Goal: Task Accomplishment & Management: Manage account settings

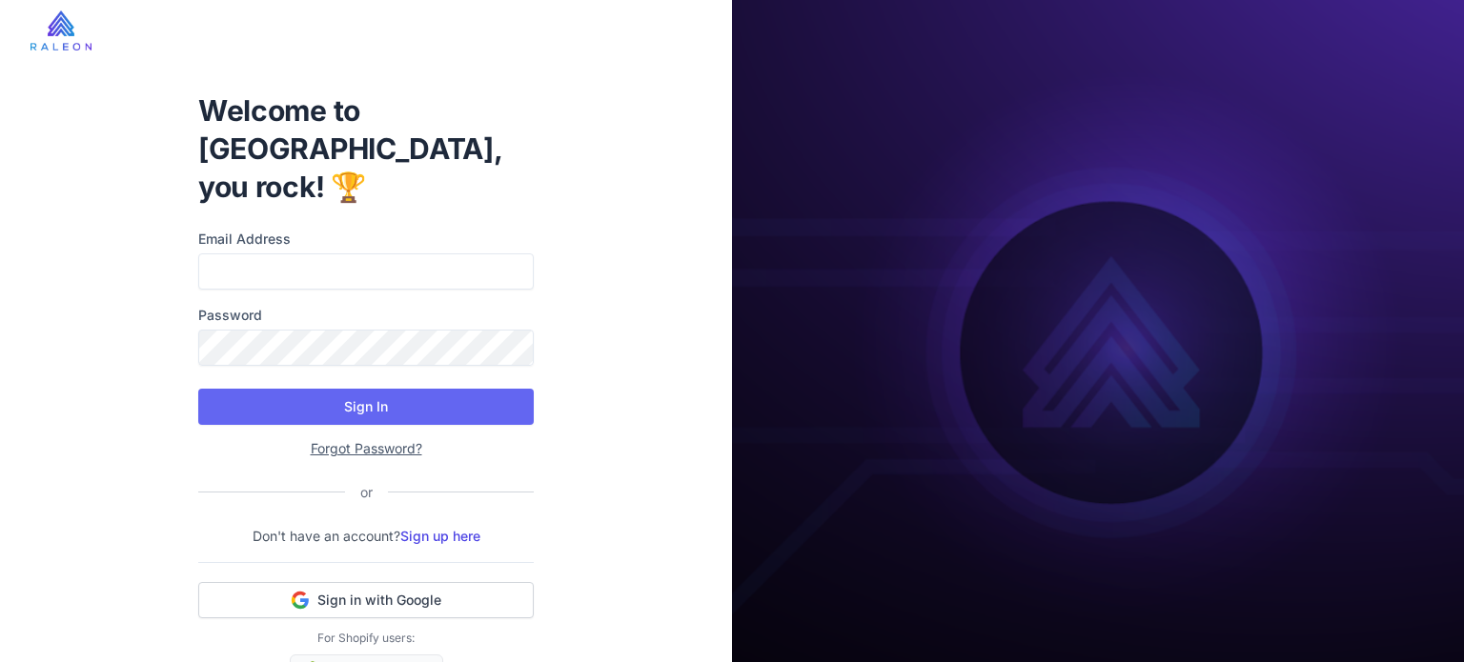
click at [334, 175] on div "Welcome to [GEOGRAPHIC_DATA], you rock! 🏆 Email Address Password Sign In Forgot…" at bounding box center [366, 391] width 366 height 661
drag, startPoint x: 327, startPoint y: 198, endPoint x: 296, endPoint y: 254, distance: 64.0
click at [324, 229] on label "Email Address" at bounding box center [366, 239] width 336 height 21
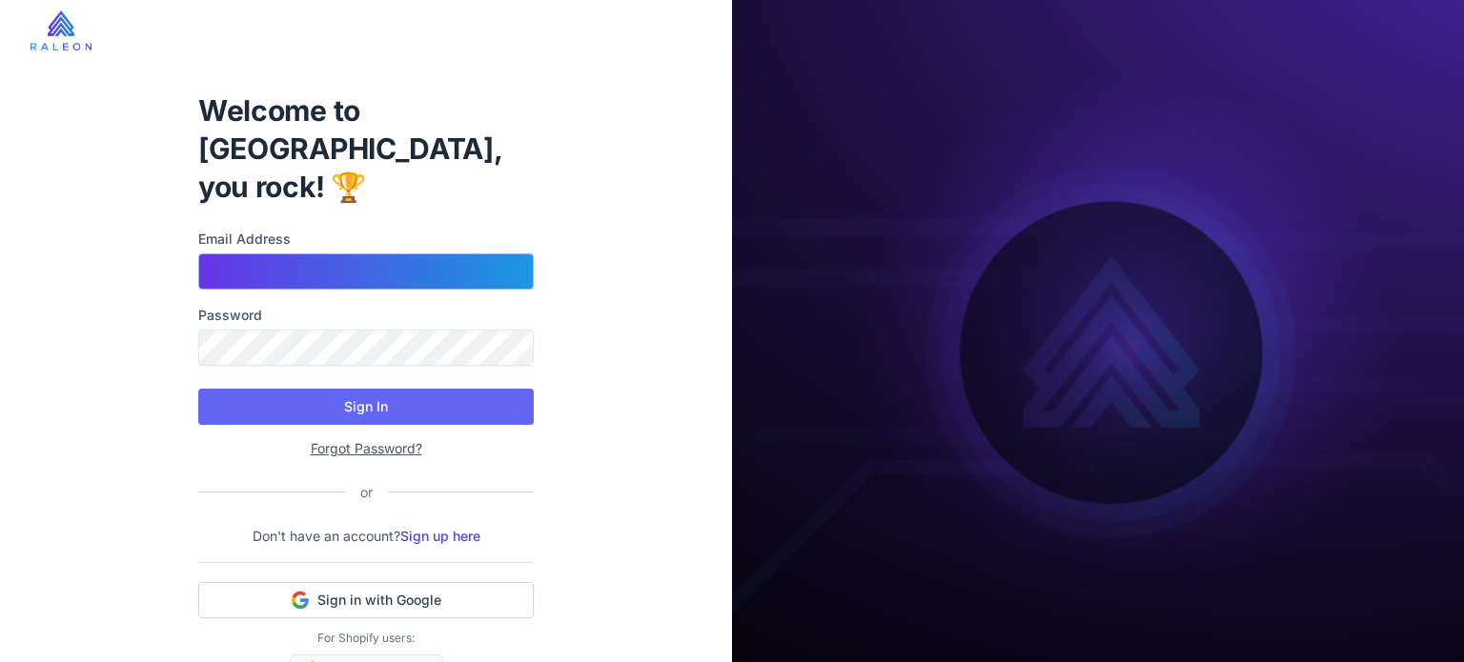
click at [324, 254] on input "Email Address" at bounding box center [366, 272] width 336 height 36
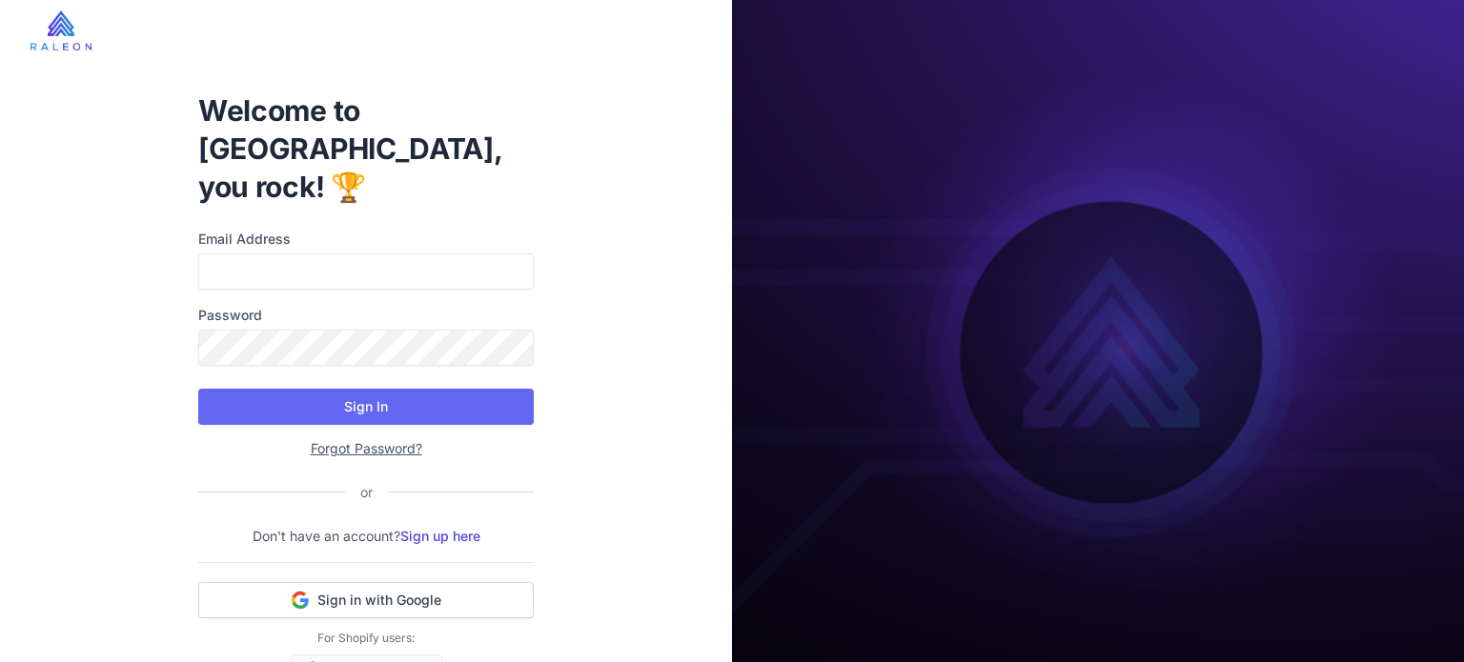
click at [296, 254] on div "Email Address Password" at bounding box center [366, 297] width 336 height 137
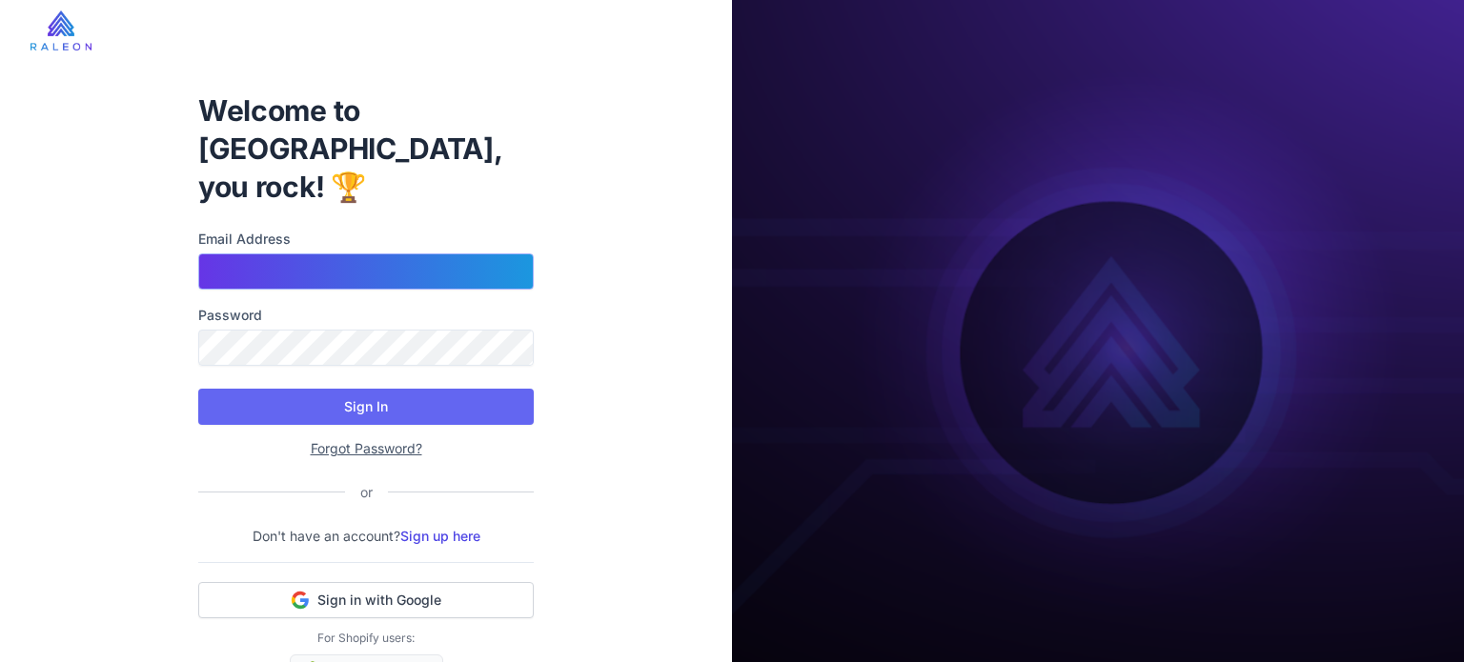
click at [301, 254] on input "Email Address" at bounding box center [366, 272] width 336 height 36
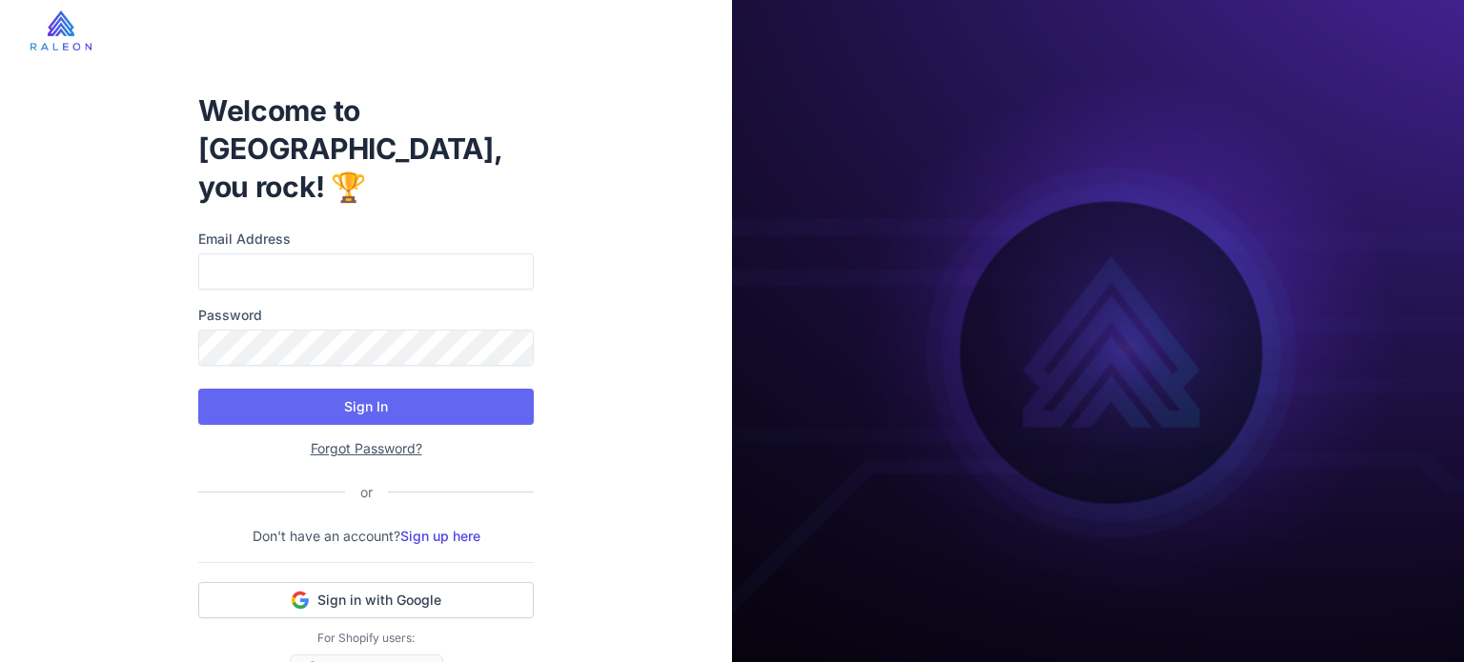
drag, startPoint x: 393, startPoint y: 545, endPoint x: 397, endPoint y: 531, distance: 14.8
click at [393, 582] on button "Sign in with Google" at bounding box center [366, 600] width 336 height 36
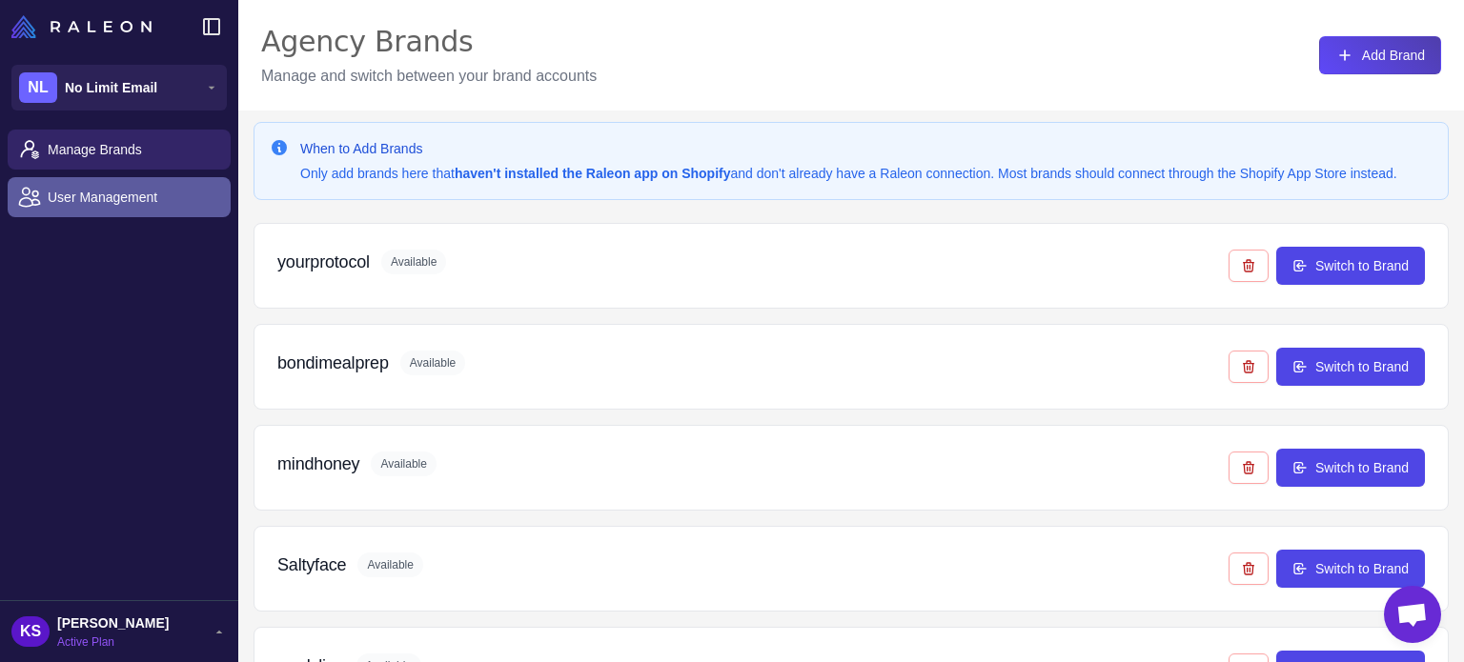
click at [113, 194] on span "User Management" at bounding box center [132, 197] width 168 height 21
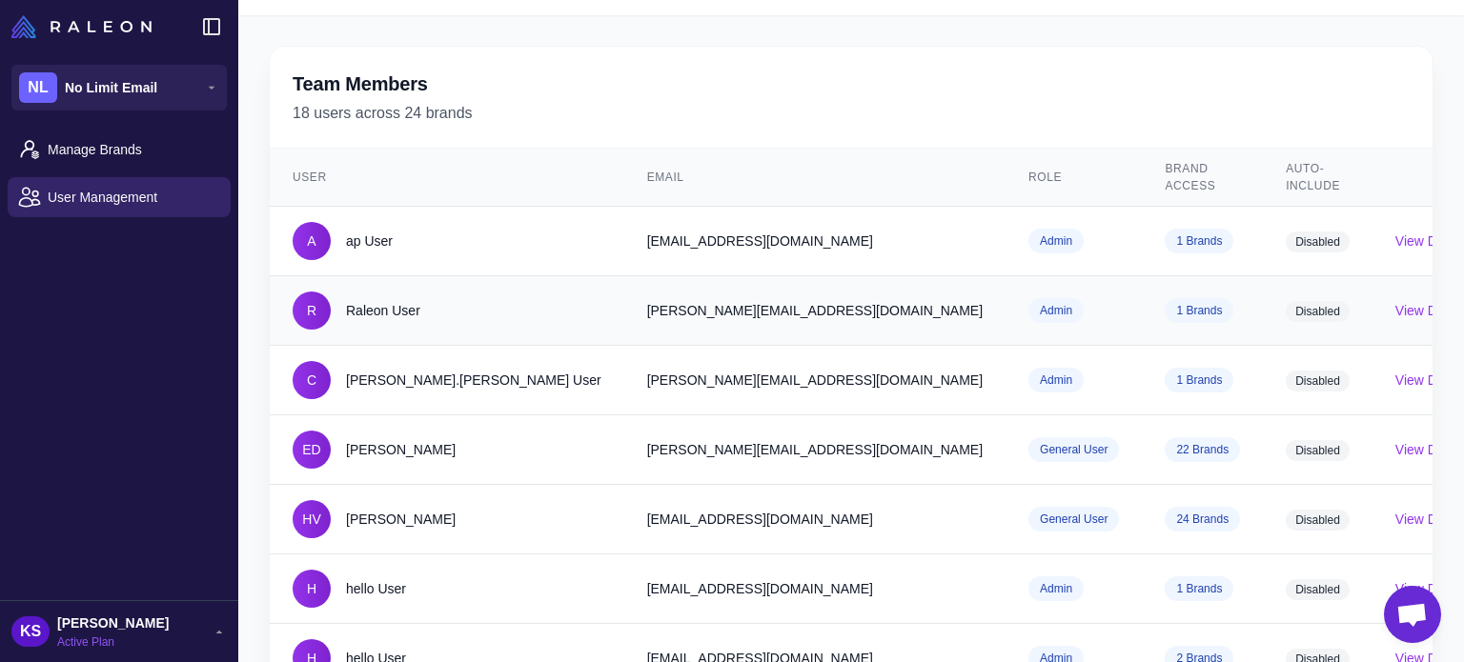
scroll to position [191, 0]
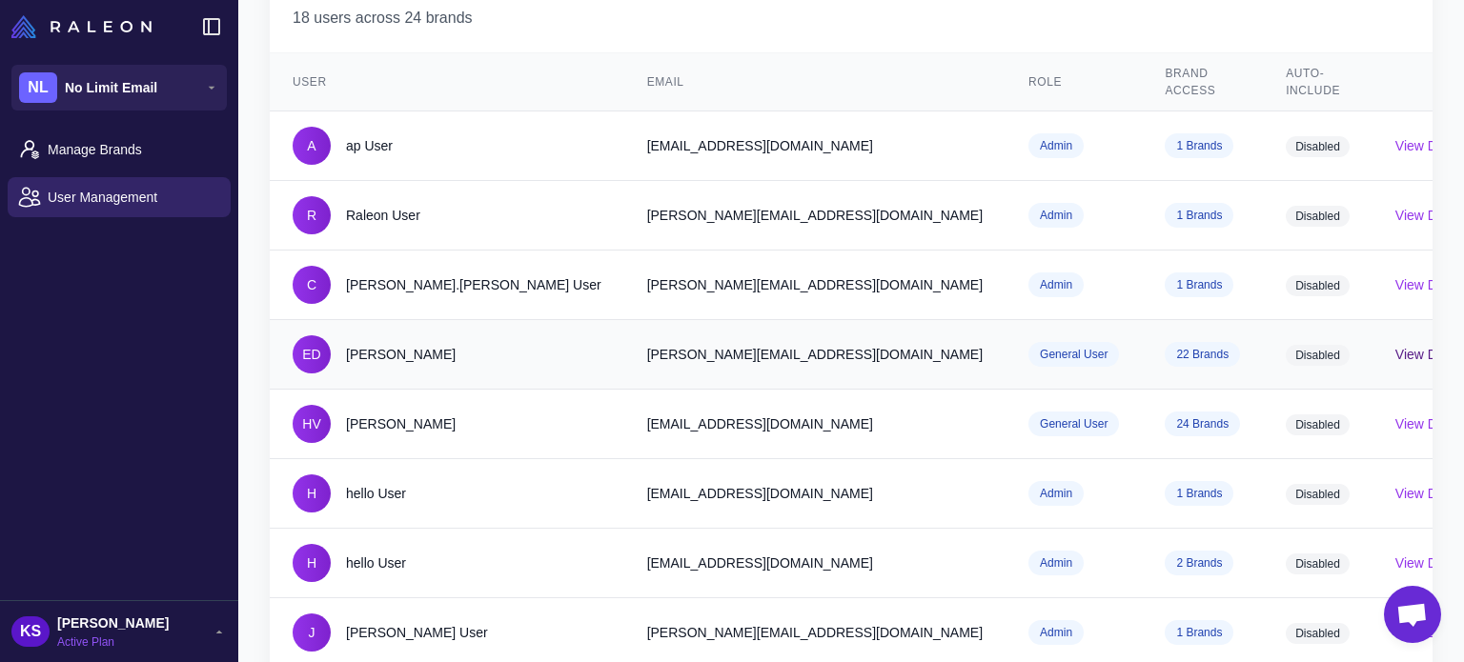
click at [1395, 344] on button "View Details" at bounding box center [1431, 354] width 73 height 21
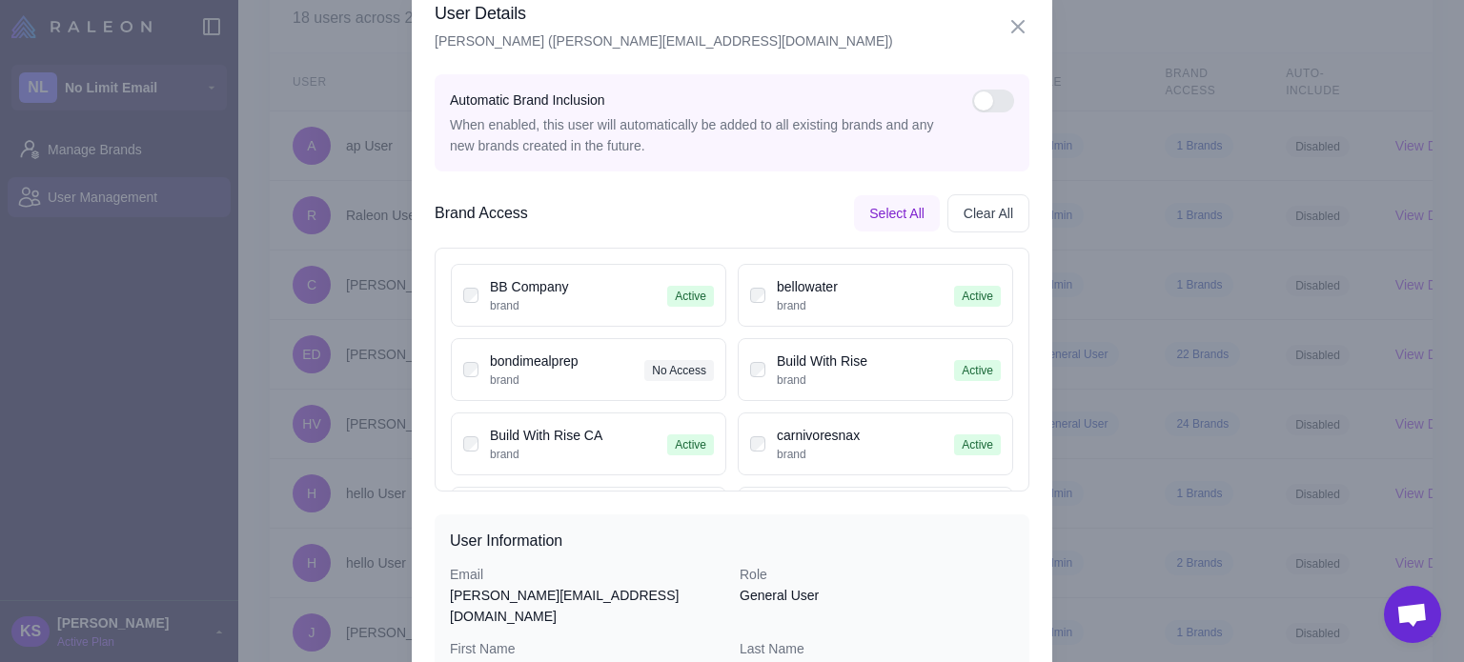
scroll to position [95, 0]
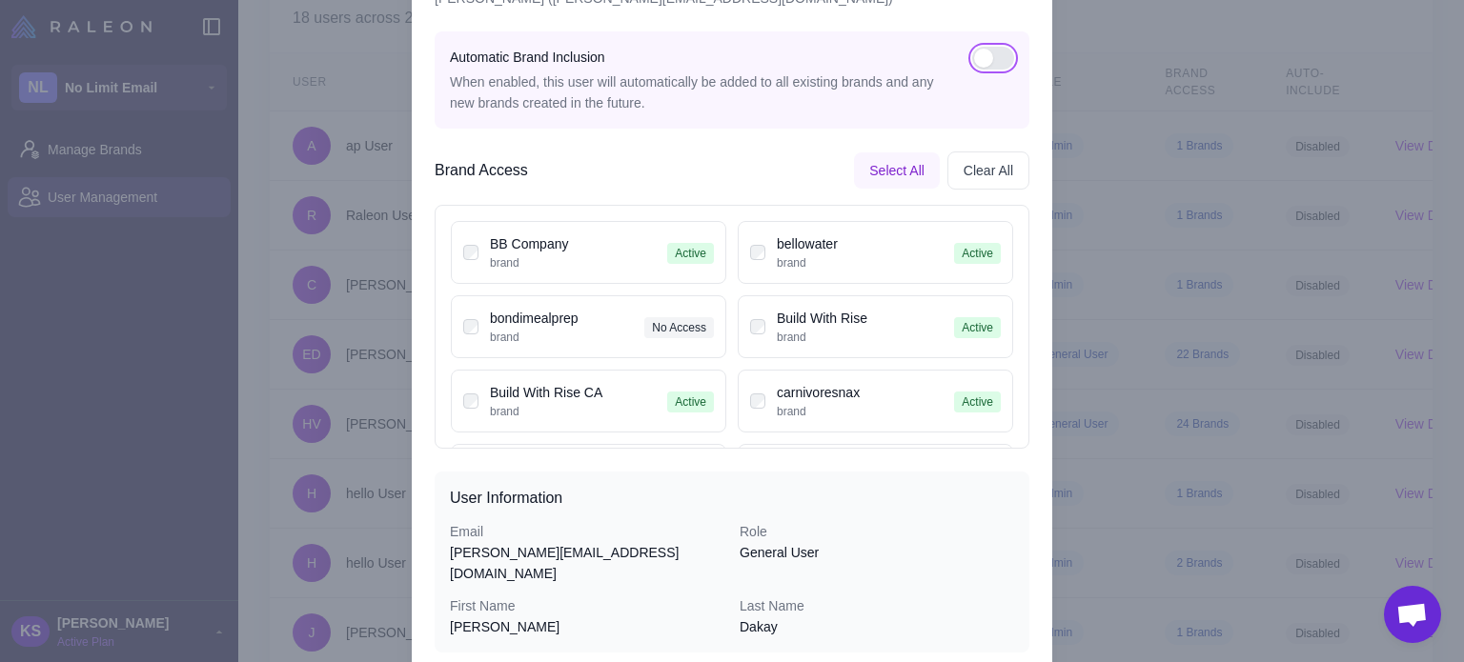
click at [977, 64] on button "button" at bounding box center [993, 58] width 42 height 23
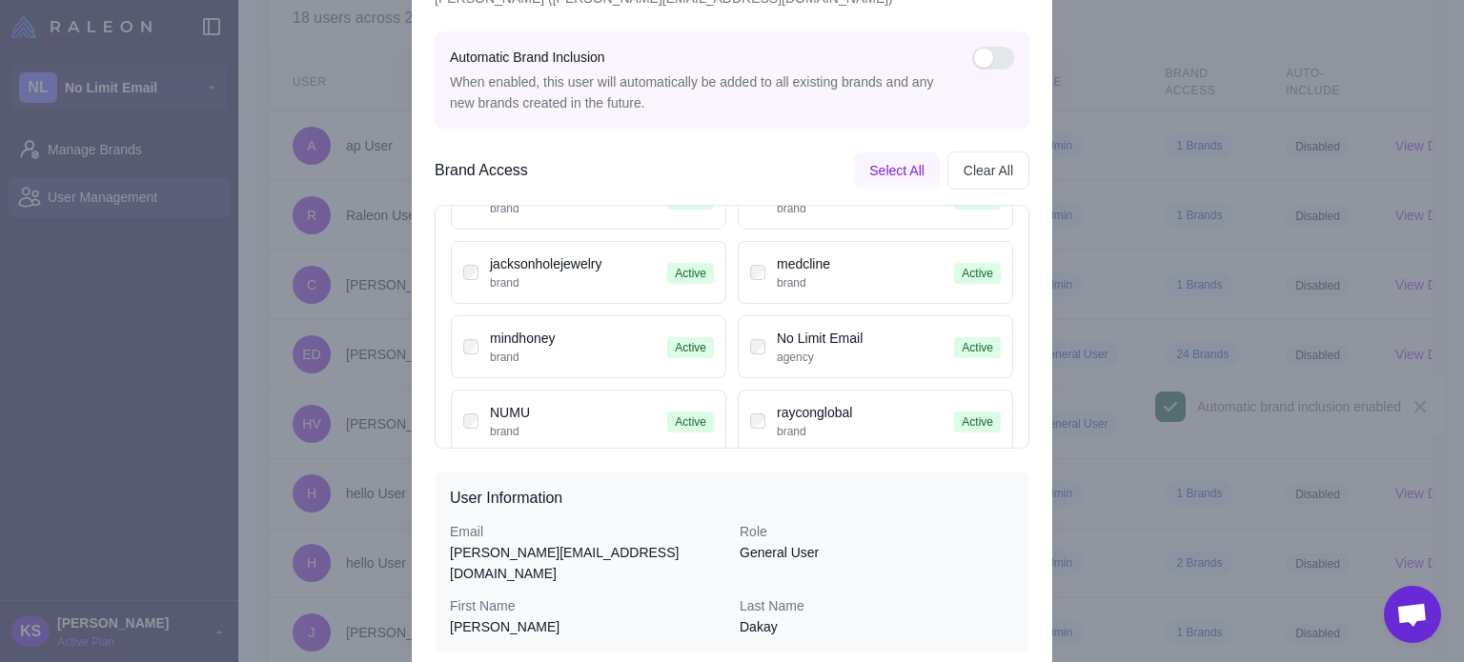
scroll to position [286, 0]
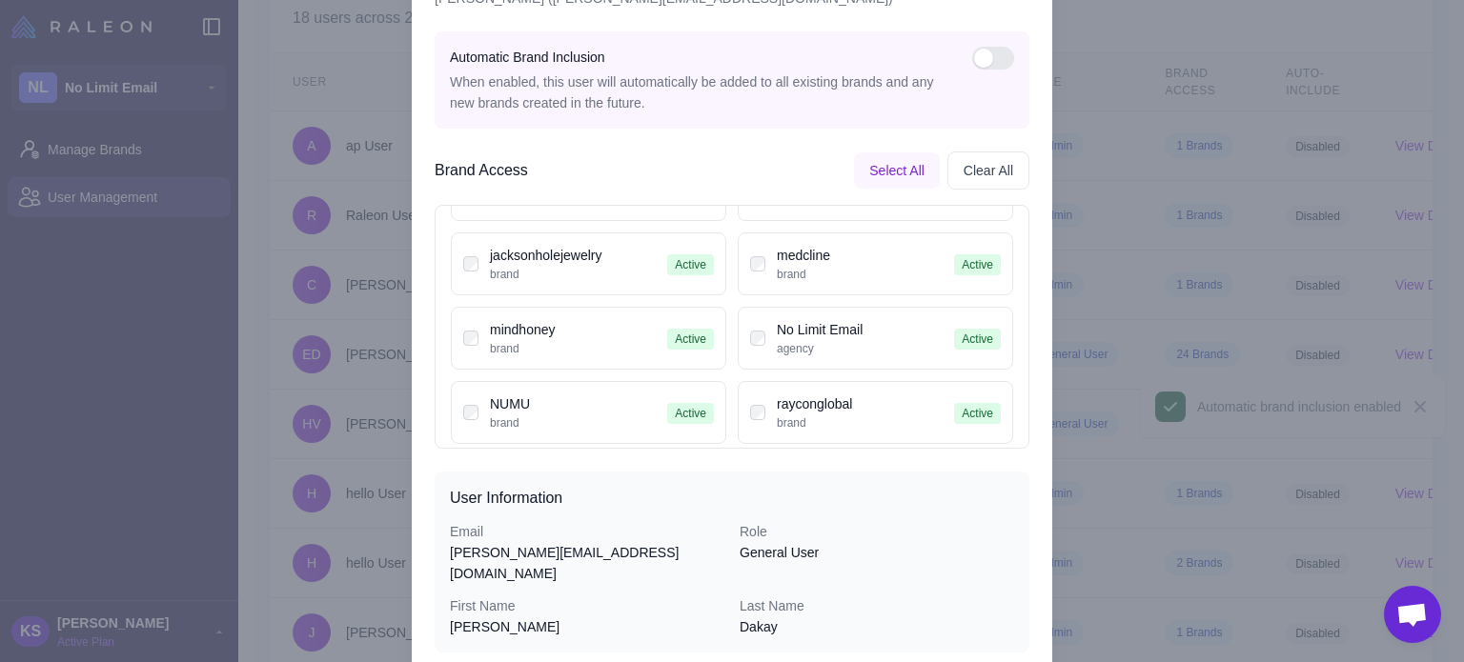
click at [1169, 164] on div at bounding box center [732, 331] width 1464 height 662
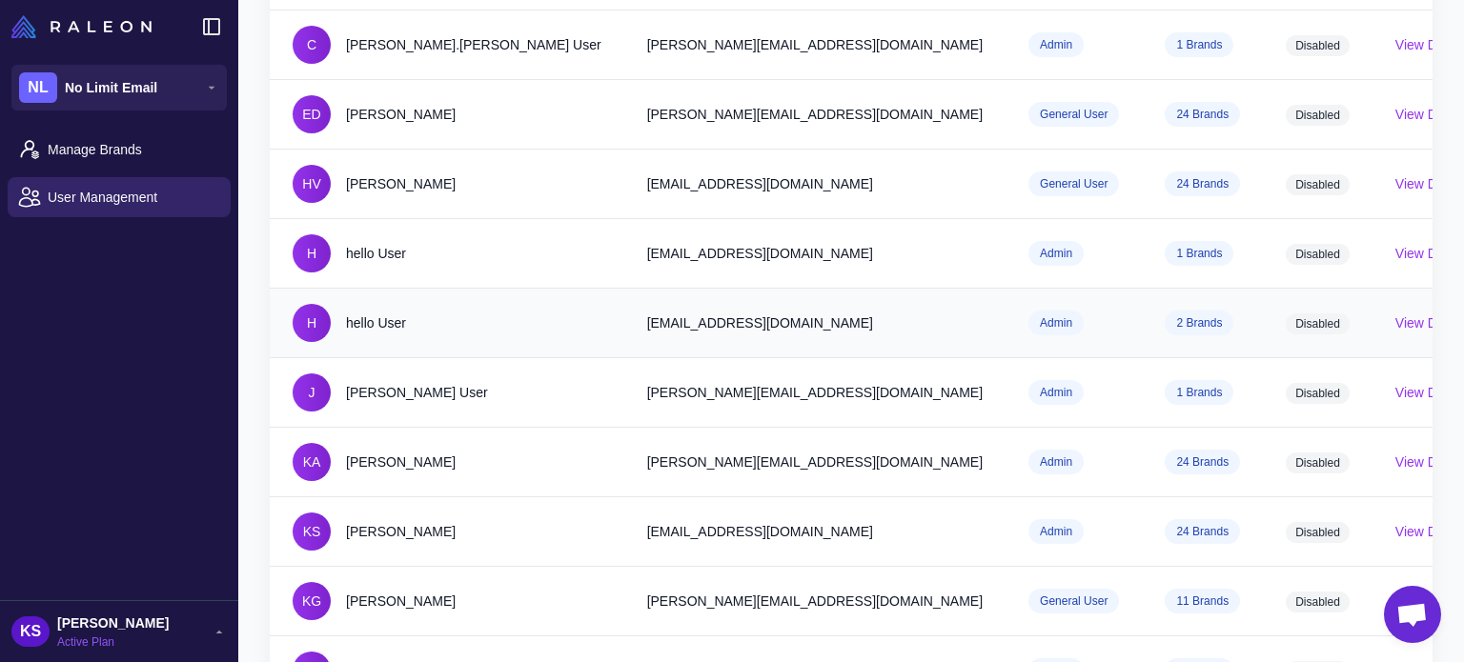
scroll to position [477, 0]
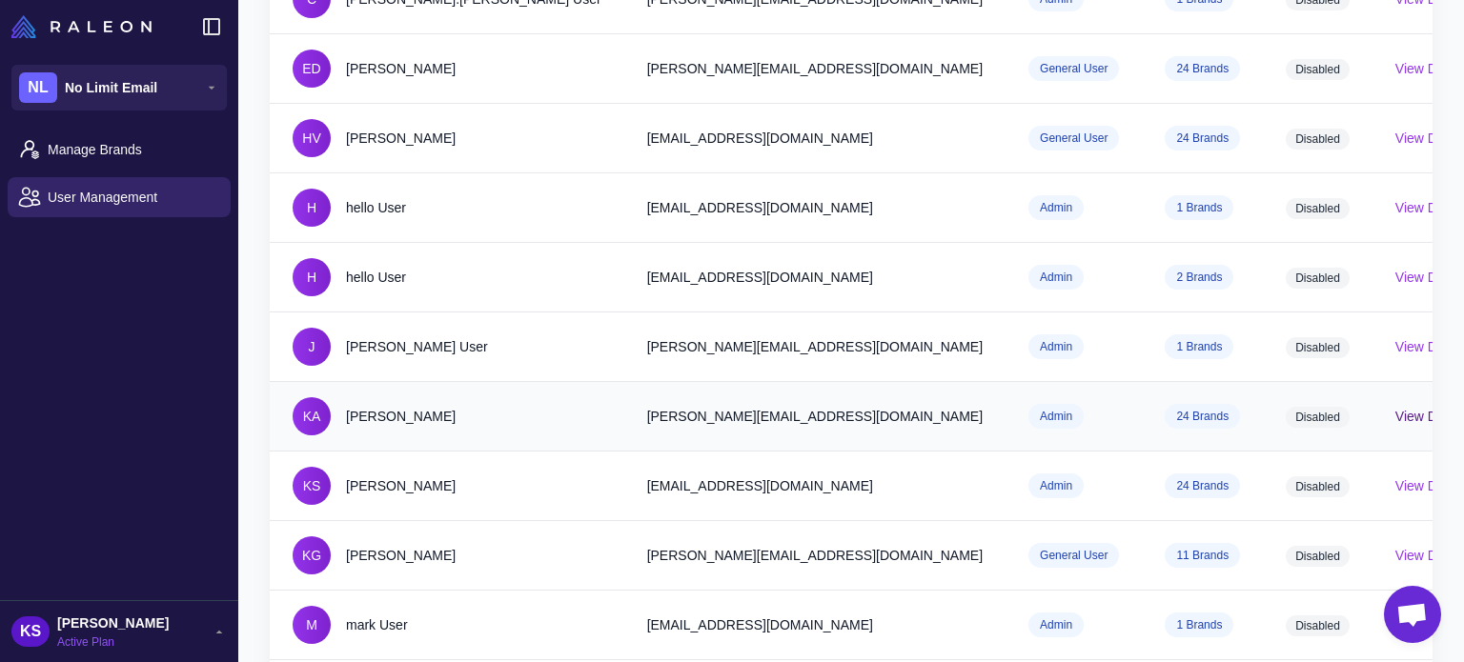
click at [1395, 406] on button "View Details" at bounding box center [1431, 416] width 73 height 21
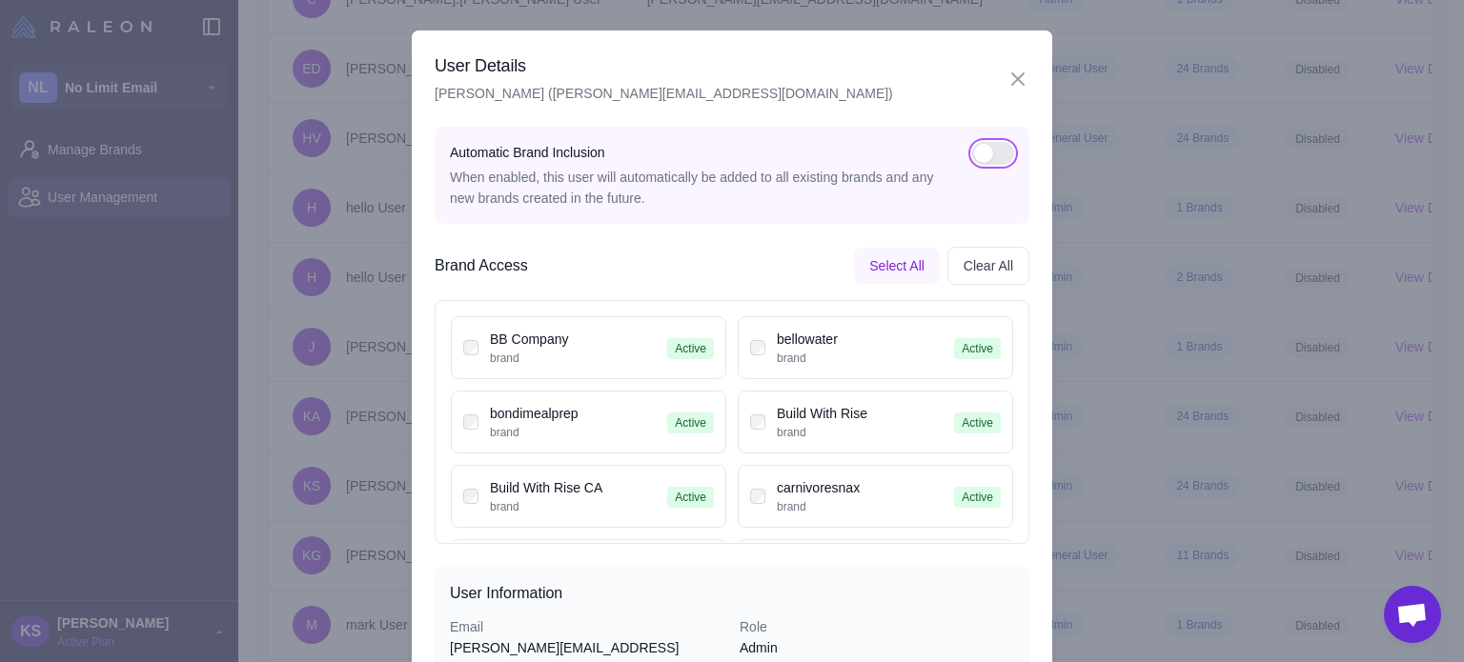
click at [990, 142] on button "button" at bounding box center [993, 153] width 42 height 23
click at [986, 155] on button "button" at bounding box center [993, 153] width 42 height 23
click at [1010, 83] on icon "button" at bounding box center [1018, 79] width 23 height 23
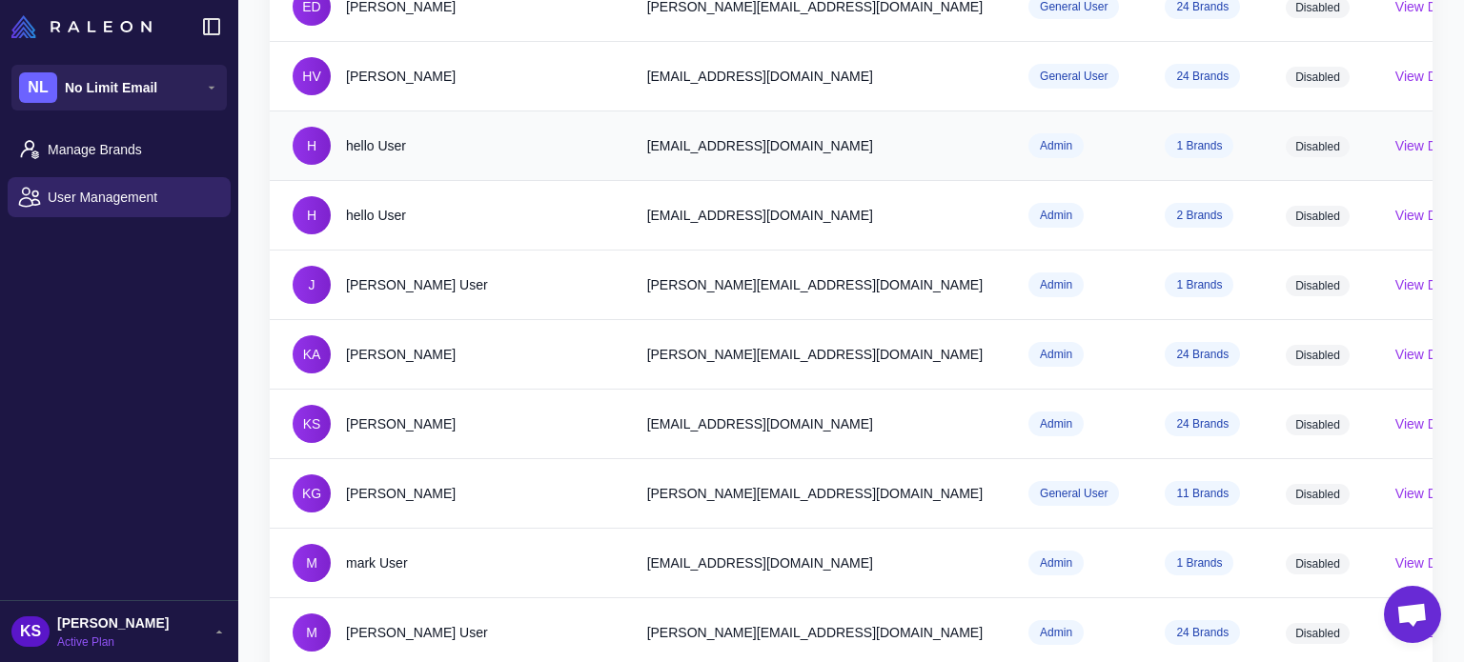
scroll to position [572, 0]
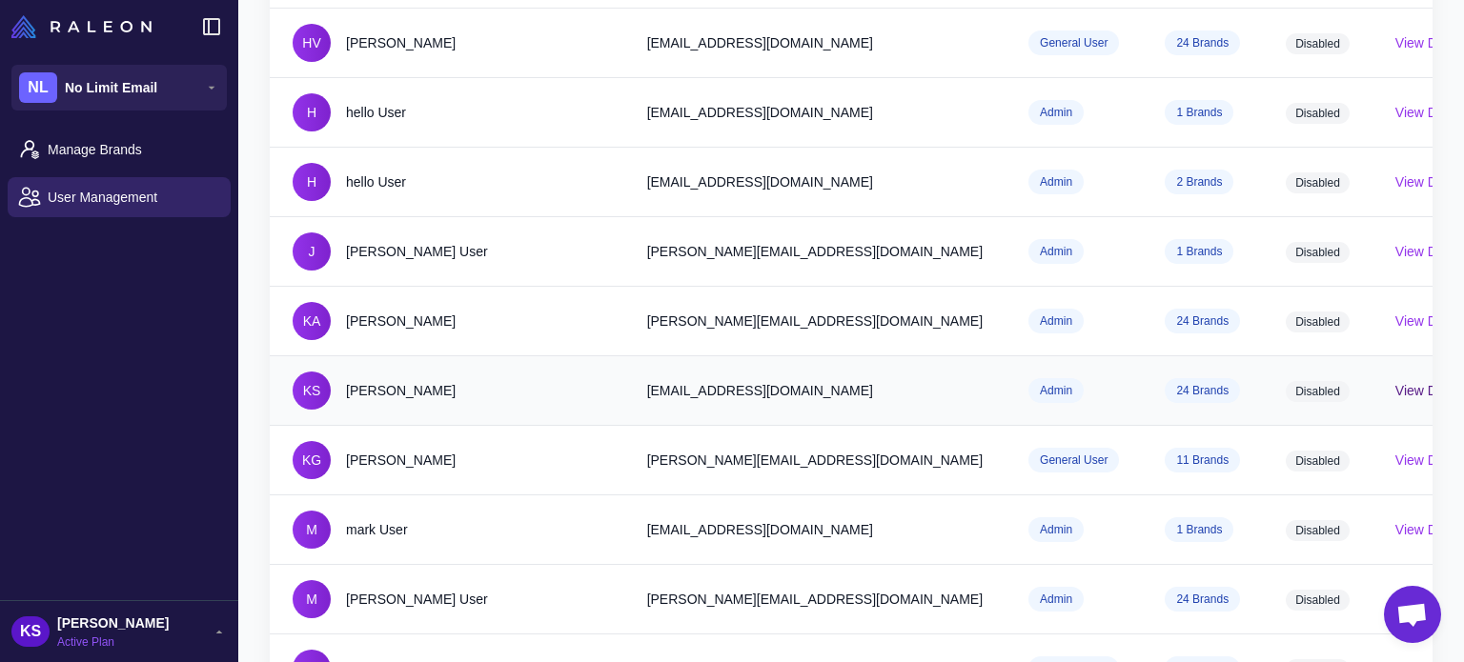
click at [1395, 380] on button "View Details" at bounding box center [1431, 390] width 73 height 21
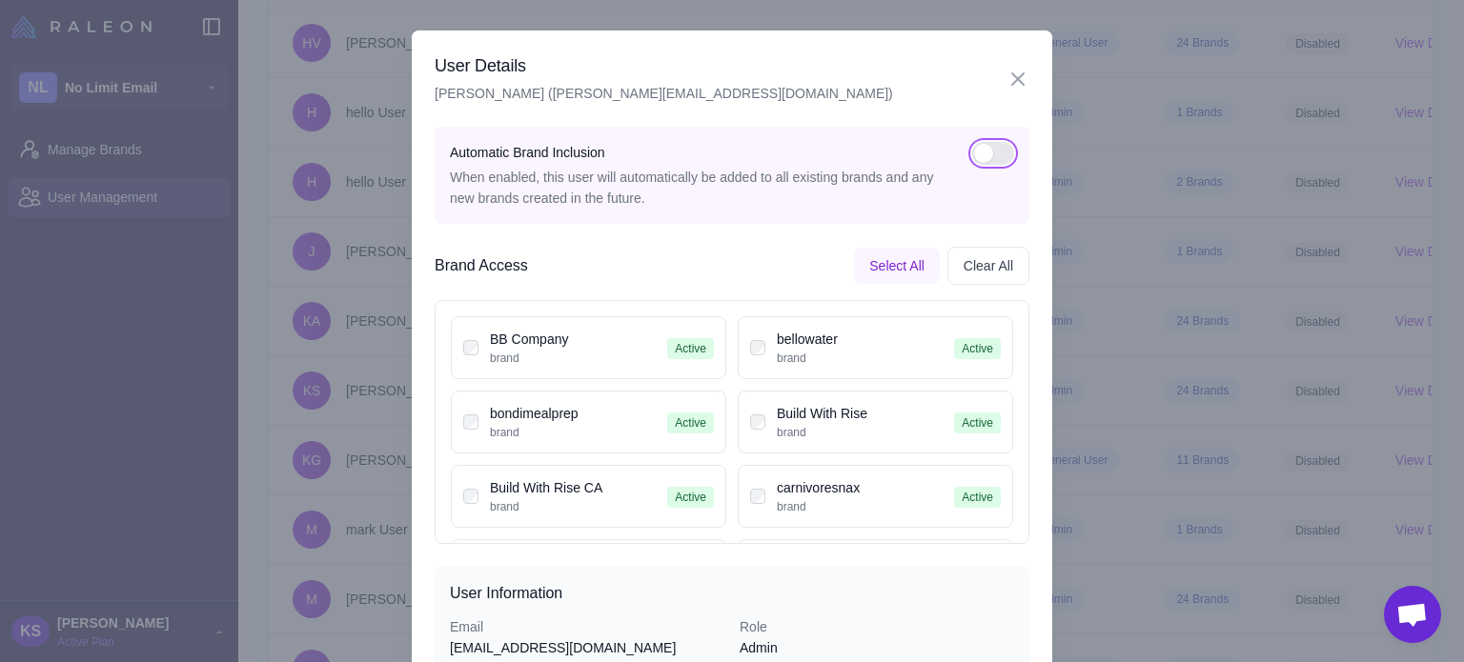
click at [994, 164] on button "button" at bounding box center [993, 153] width 42 height 23
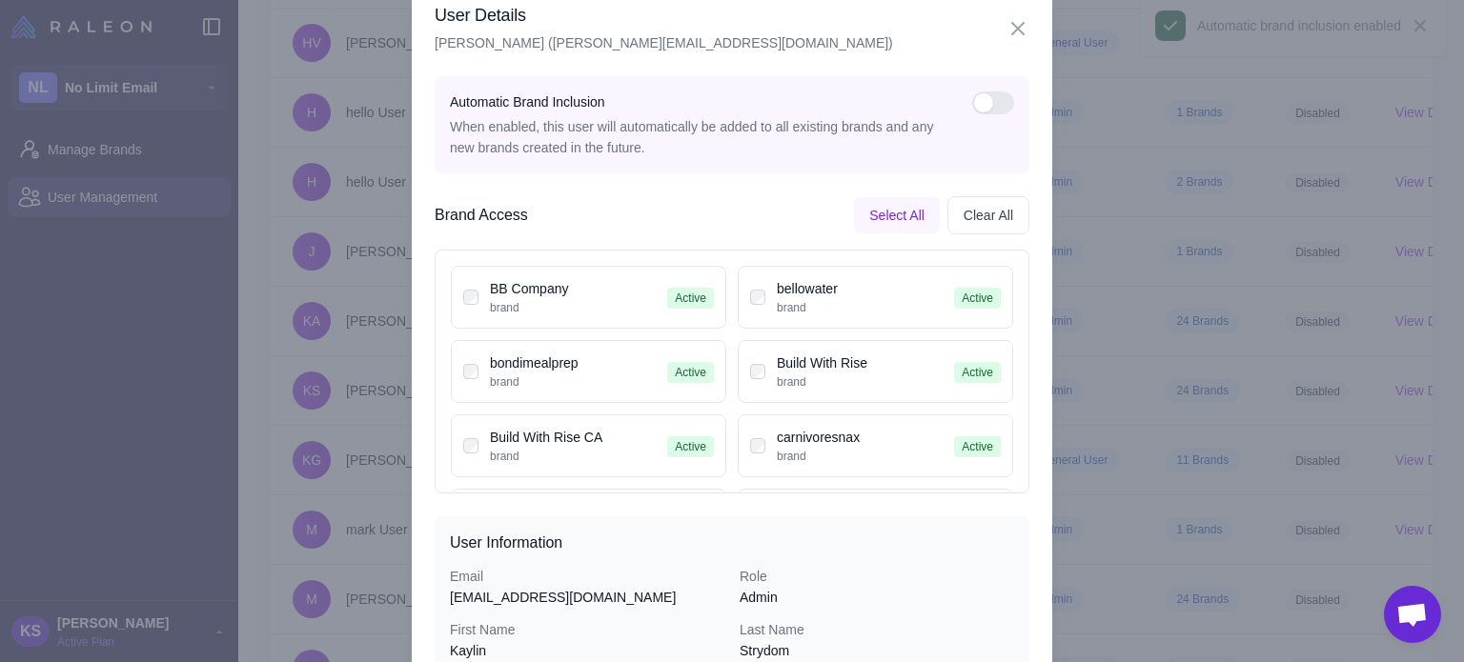
scroll to position [95, 0]
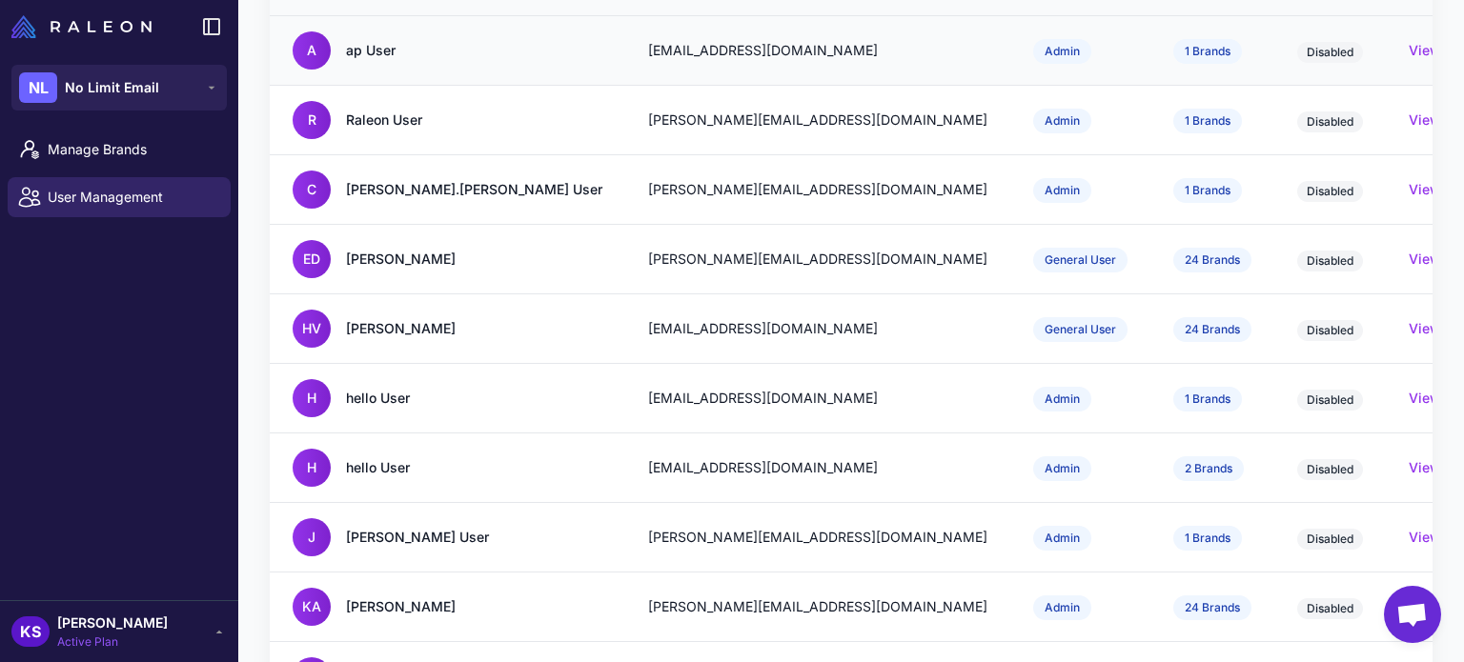
scroll to position [477, 0]
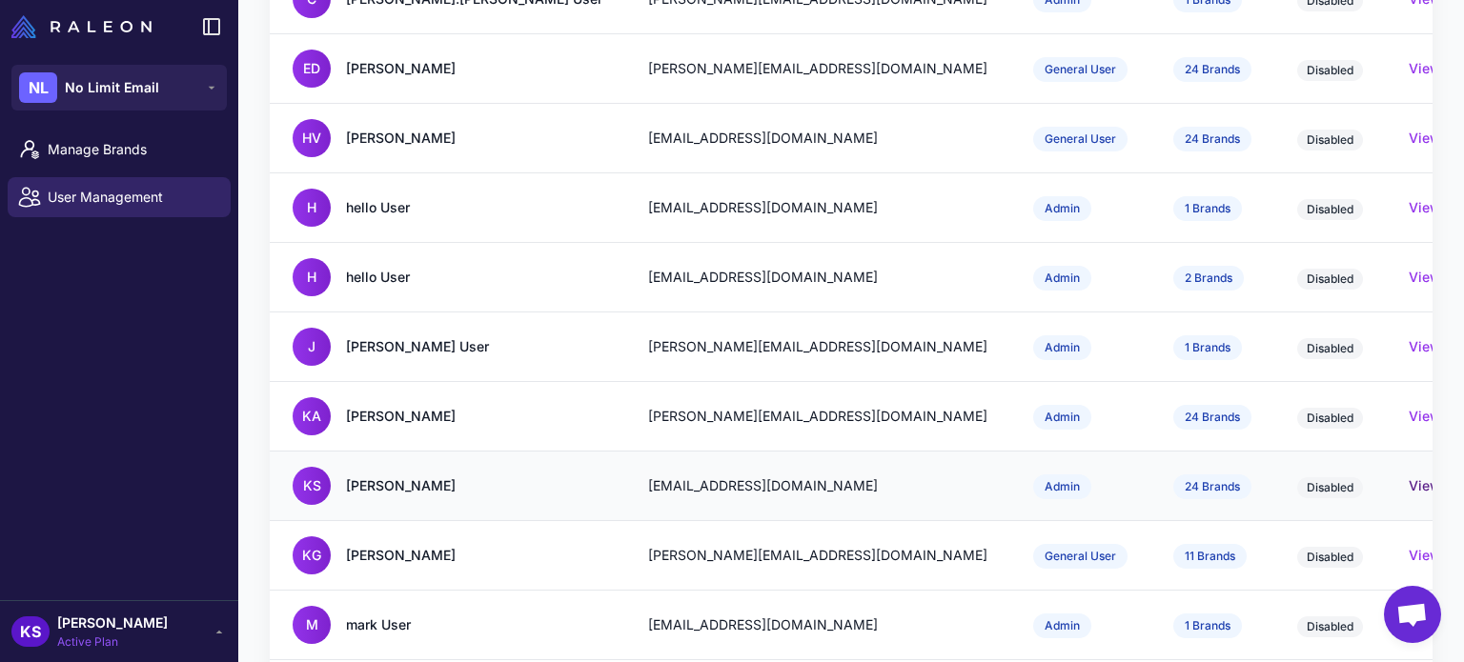
click at [1409, 476] on button "View Details" at bounding box center [1449, 486] width 81 height 21
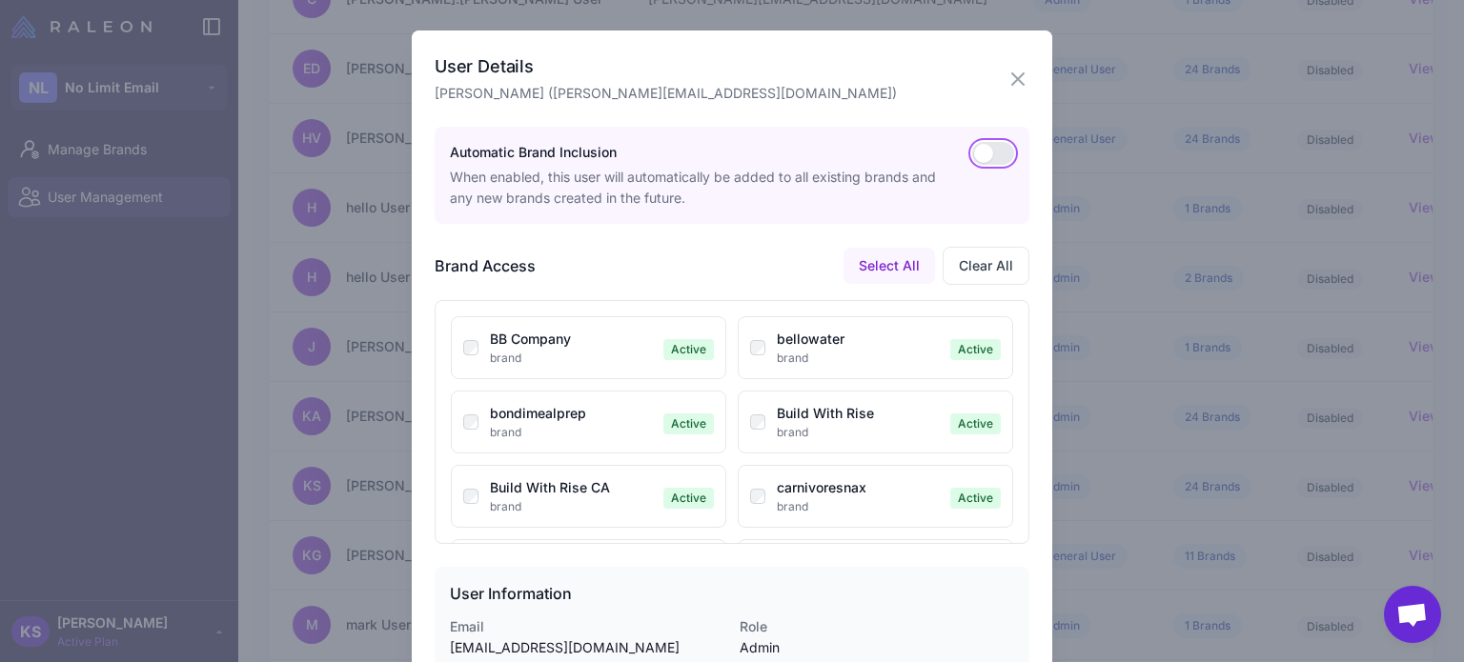
click at [990, 160] on button "button" at bounding box center [993, 153] width 42 height 23
click at [1018, 88] on icon "button" at bounding box center [1018, 79] width 23 height 23
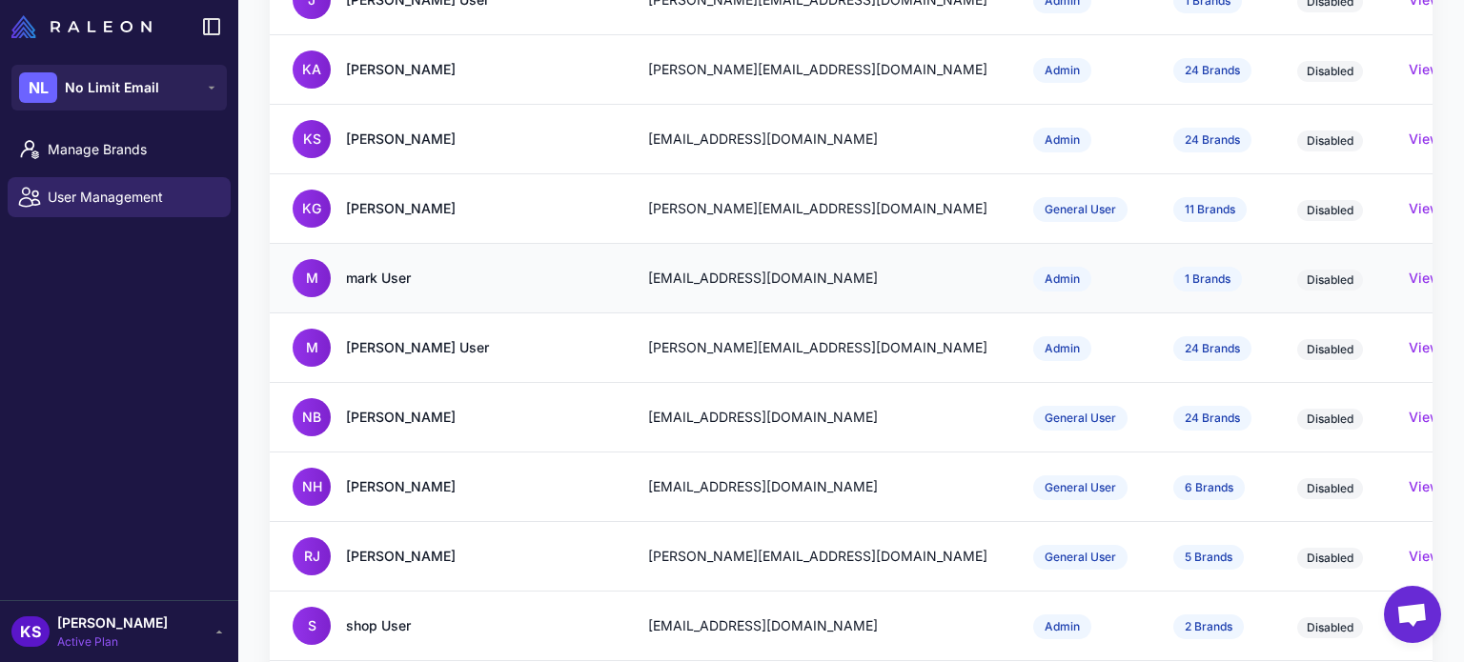
scroll to position [858, 0]
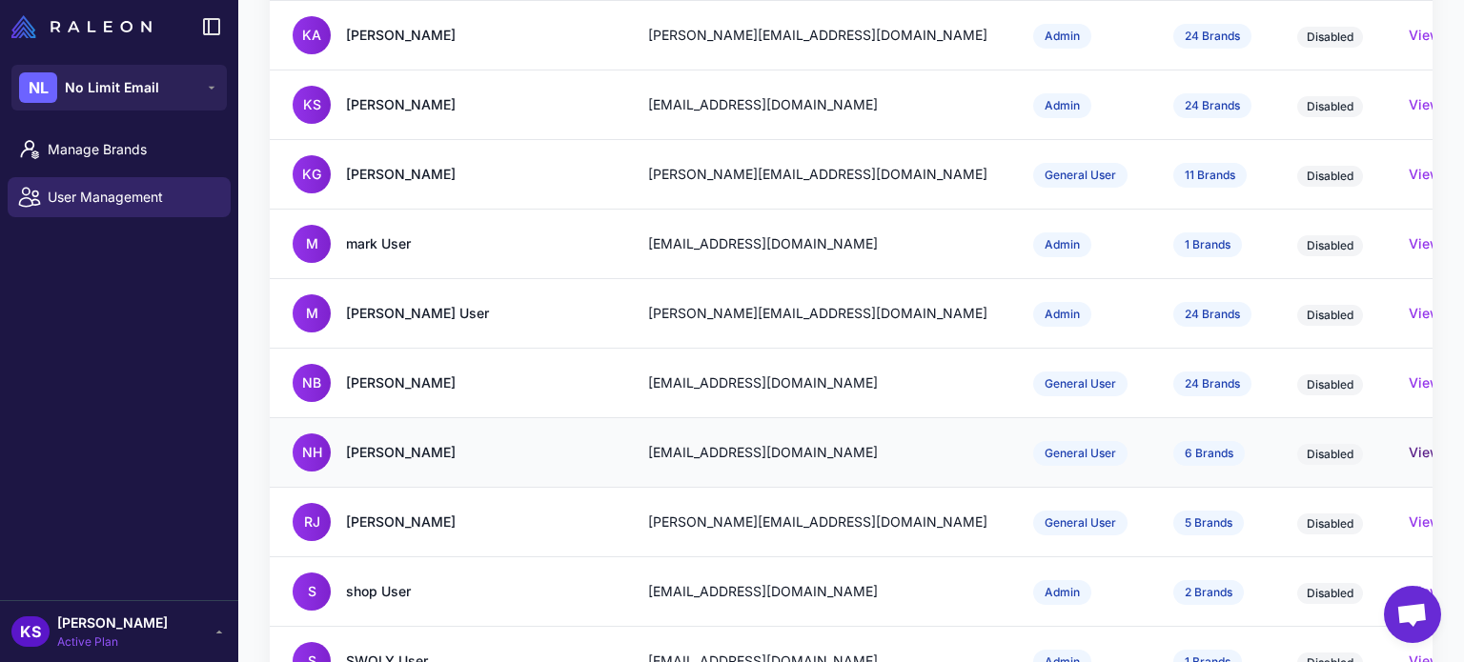
click at [1409, 442] on button "View Details" at bounding box center [1449, 452] width 81 height 21
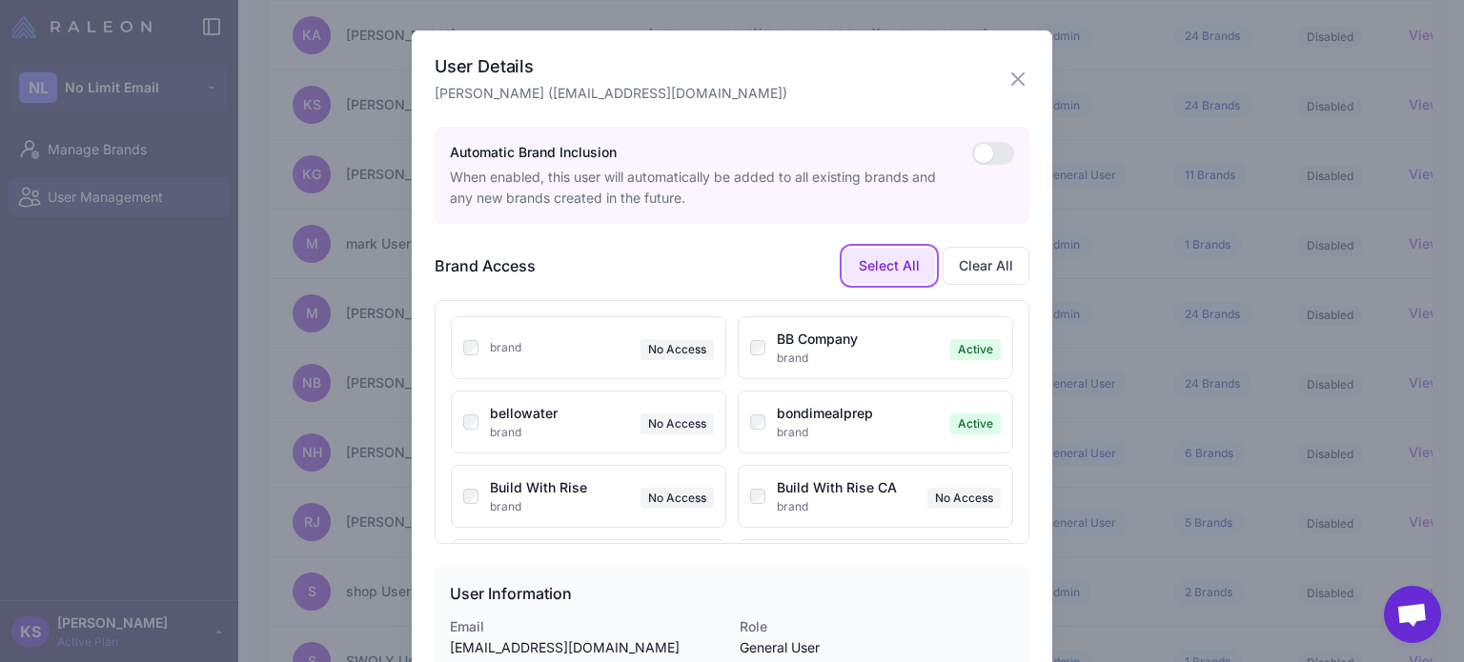
click at [880, 266] on button "Select All" at bounding box center [890, 266] width 92 height 36
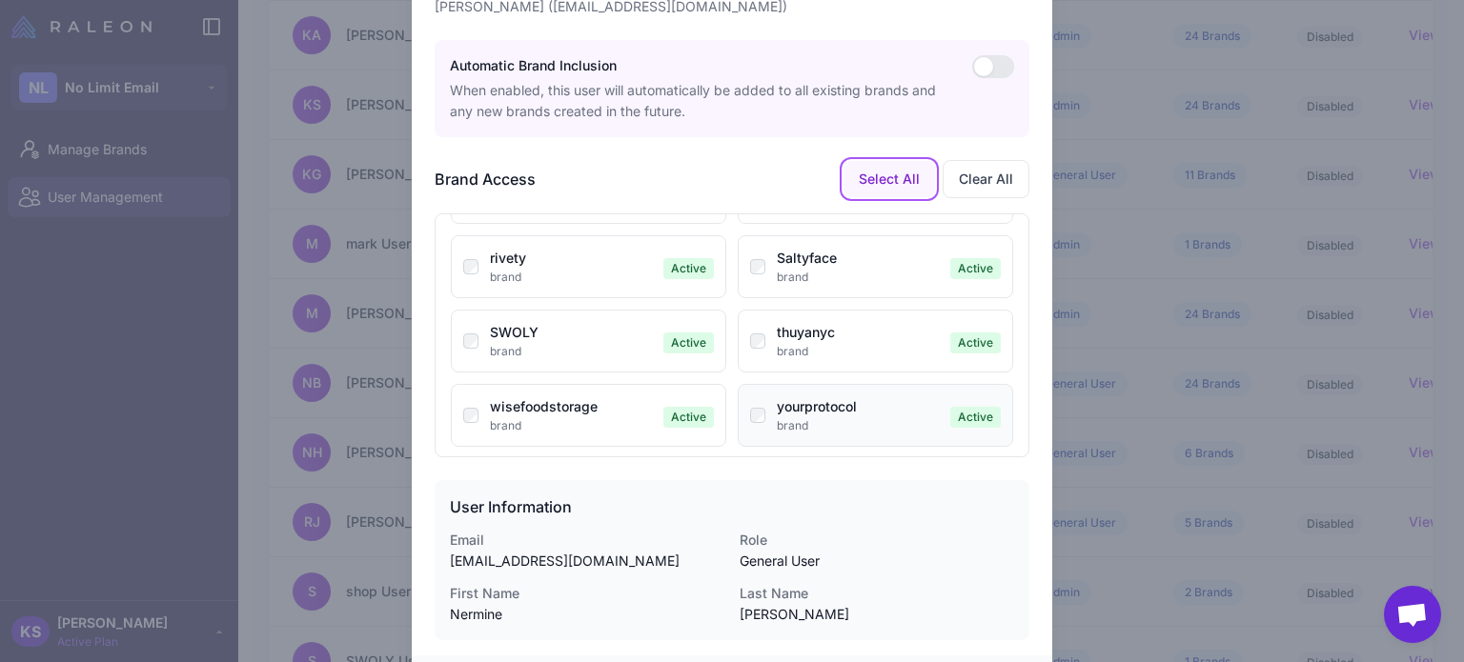
scroll to position [171, 0]
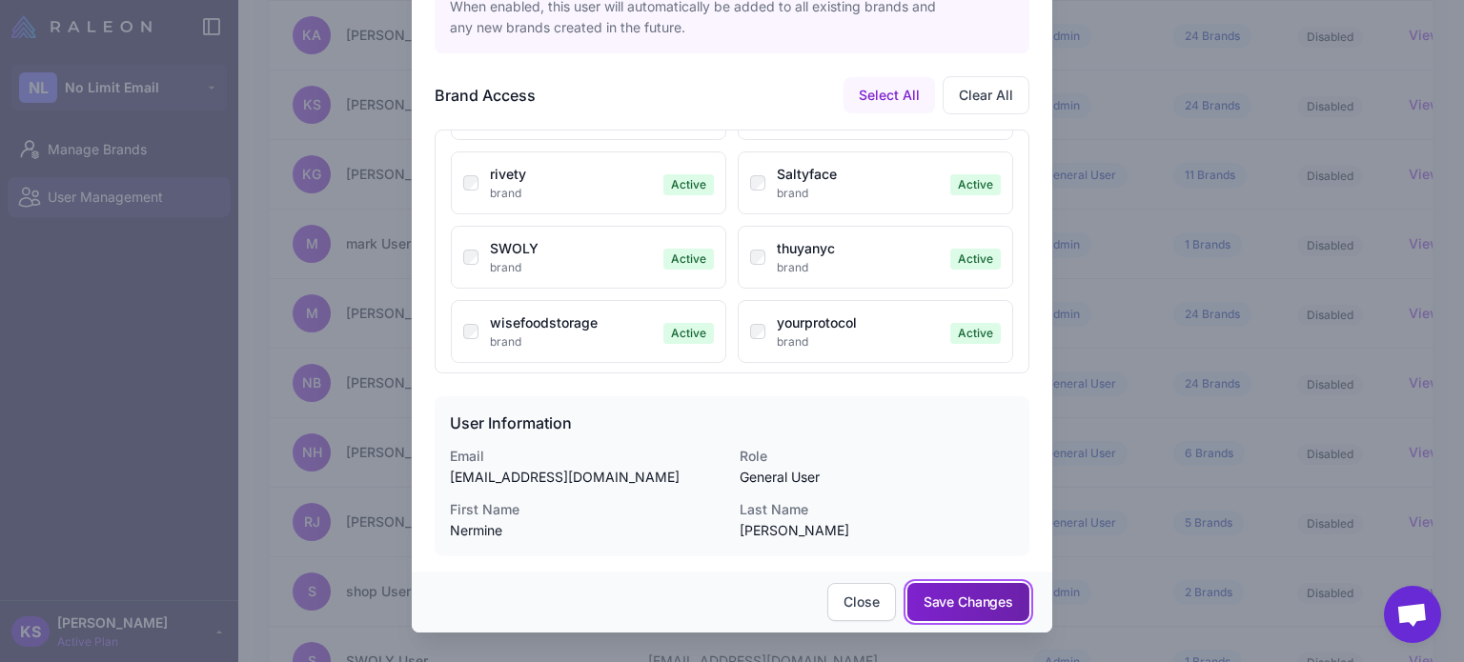
click at [994, 617] on button "Save Changes" at bounding box center [968, 602] width 122 height 38
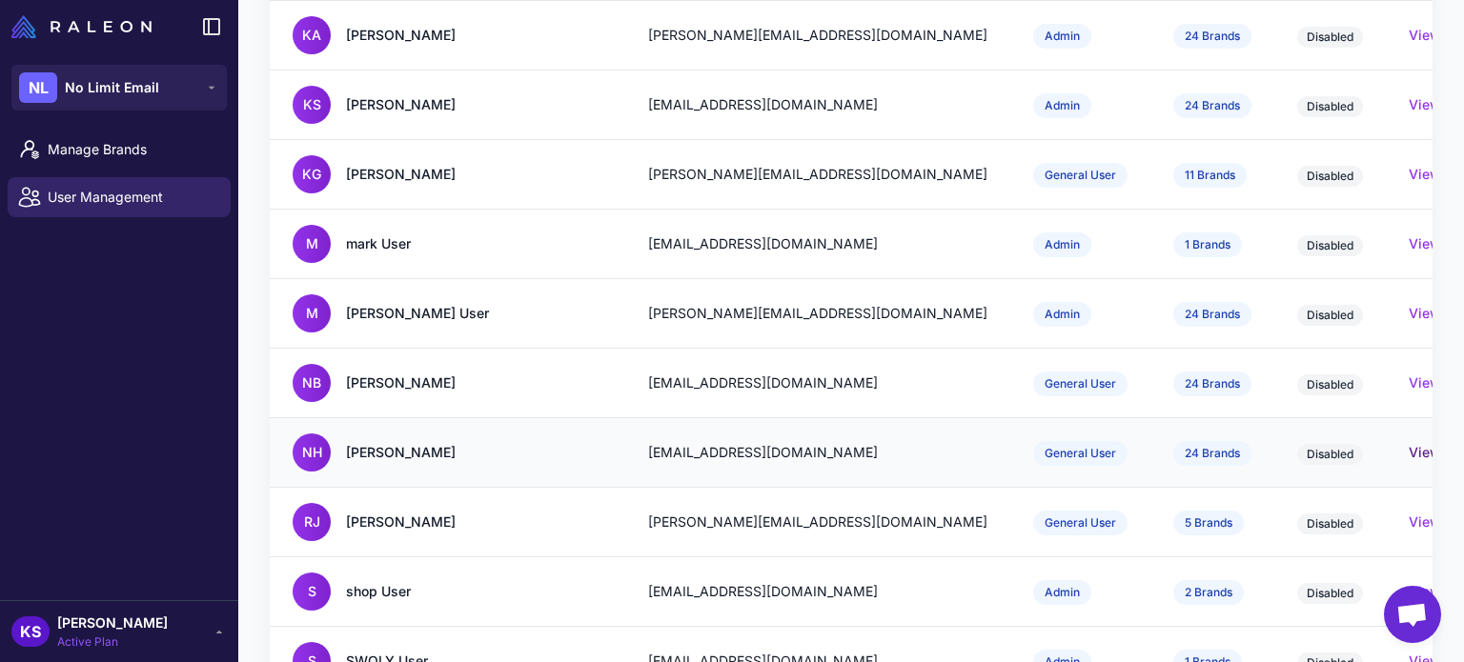
click at [1409, 442] on button "View Details" at bounding box center [1449, 452] width 81 height 21
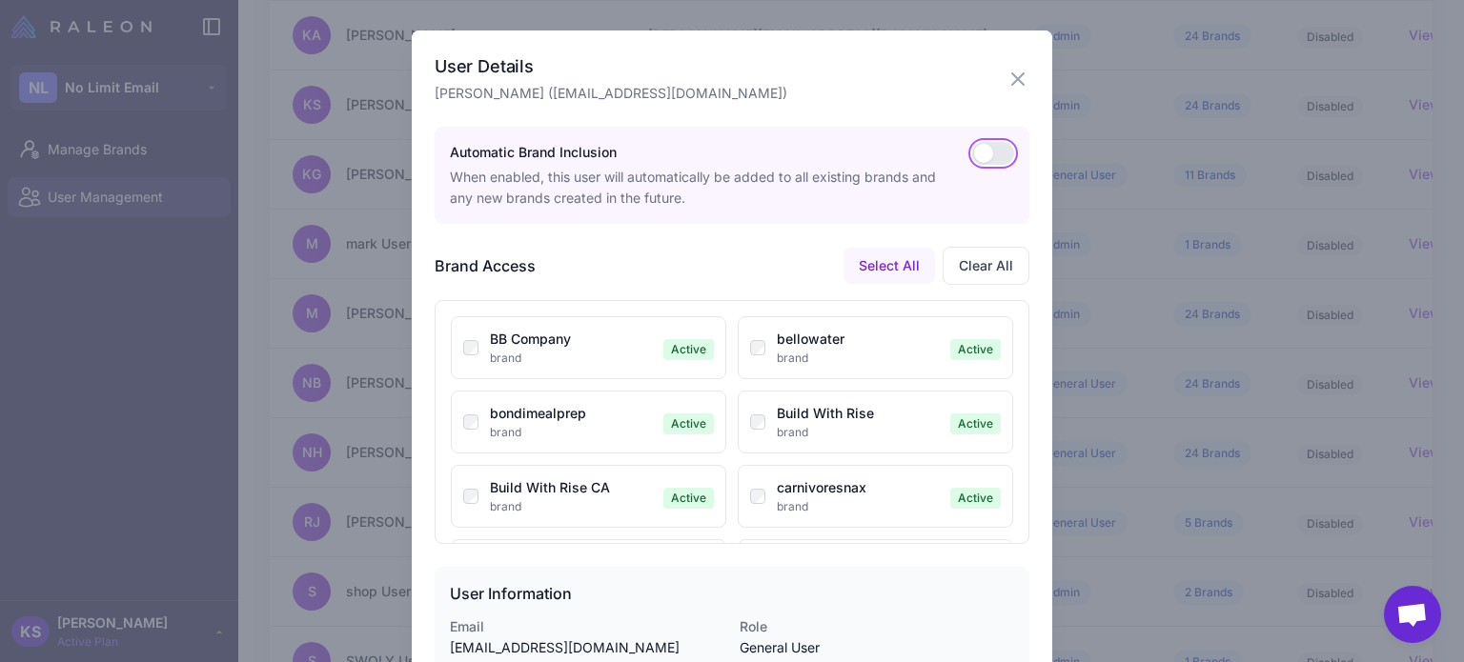
click at [979, 160] on button "button" at bounding box center [993, 153] width 42 height 23
click at [1007, 71] on icon "button" at bounding box center [1018, 79] width 23 height 23
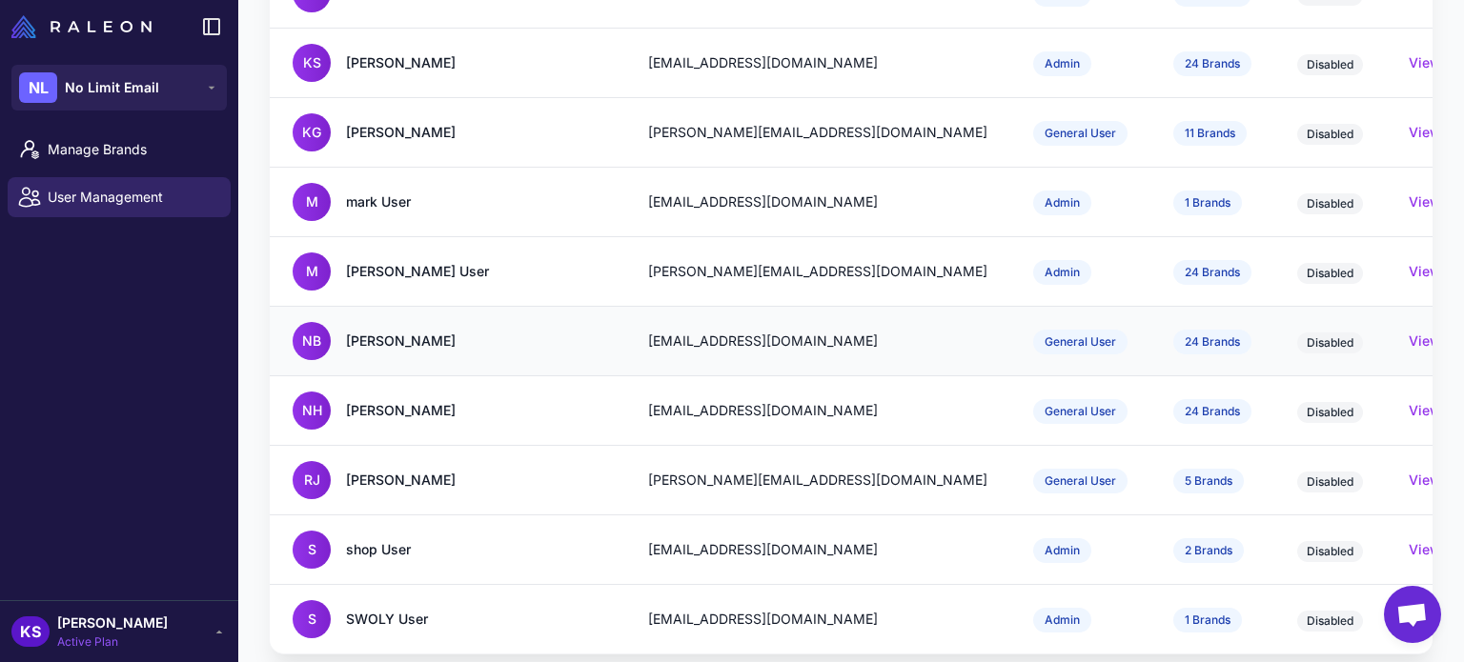
scroll to position [901, 0]
